Goal: Transaction & Acquisition: Subscribe to service/newsletter

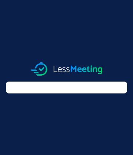
click at [66, 68] on img at bounding box center [67, 69] width 72 height 14
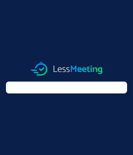
click at [66, 68] on img at bounding box center [67, 69] width 72 height 14
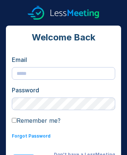
click at [64, 13] on img at bounding box center [64, 13] width 72 height 14
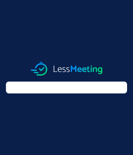
click at [66, 68] on img at bounding box center [67, 69] width 72 height 14
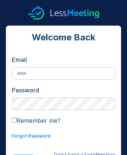
click at [64, 13] on img at bounding box center [64, 13] width 72 height 14
